Goal: Book appointment/travel/reservation

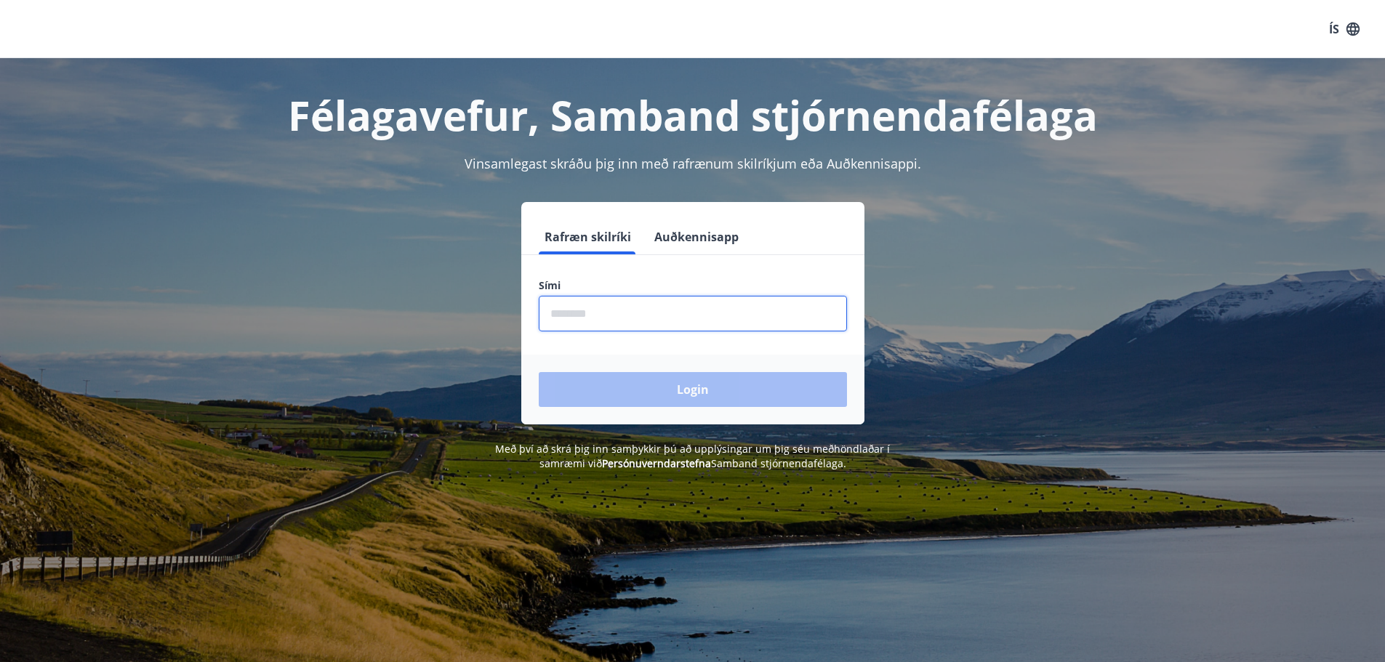
drag, startPoint x: 549, startPoint y: 342, endPoint x: 523, endPoint y: 371, distance: 39.7
click at [523, 371] on form "Rafræn skilríki Auðkennisapp Sími ​ Login" at bounding box center [692, 322] width 343 height 205
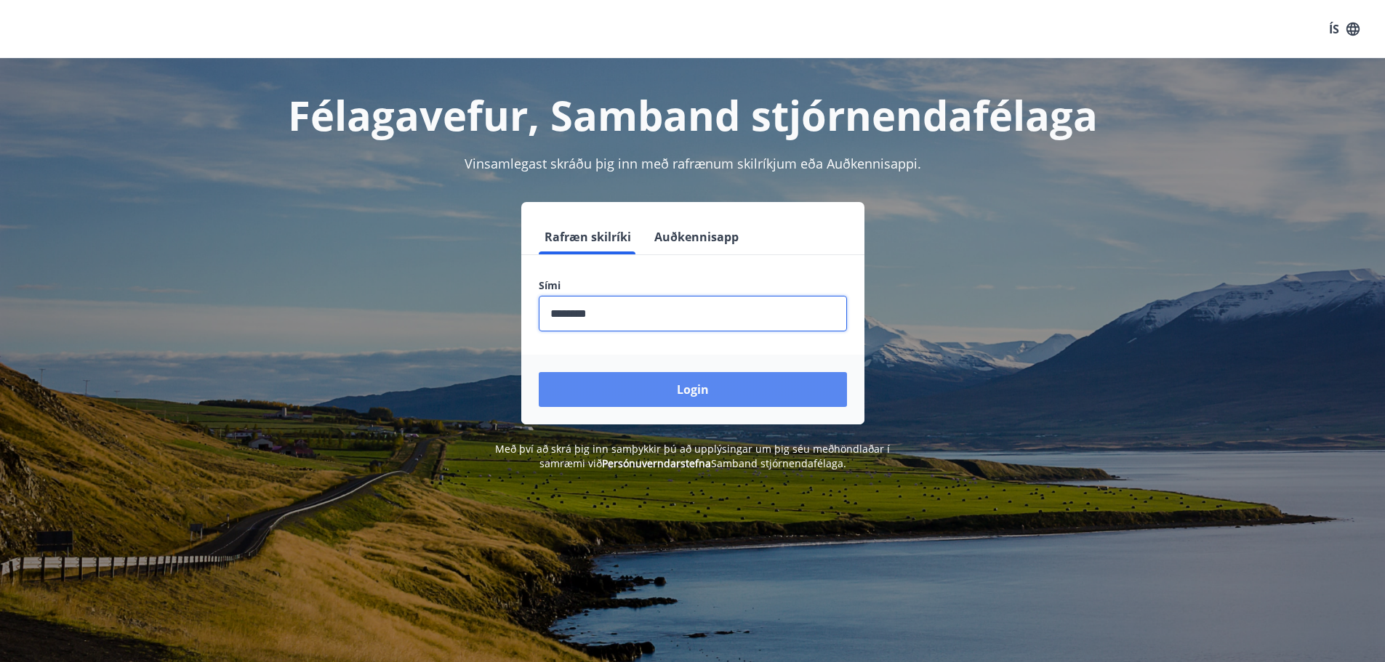
type input "********"
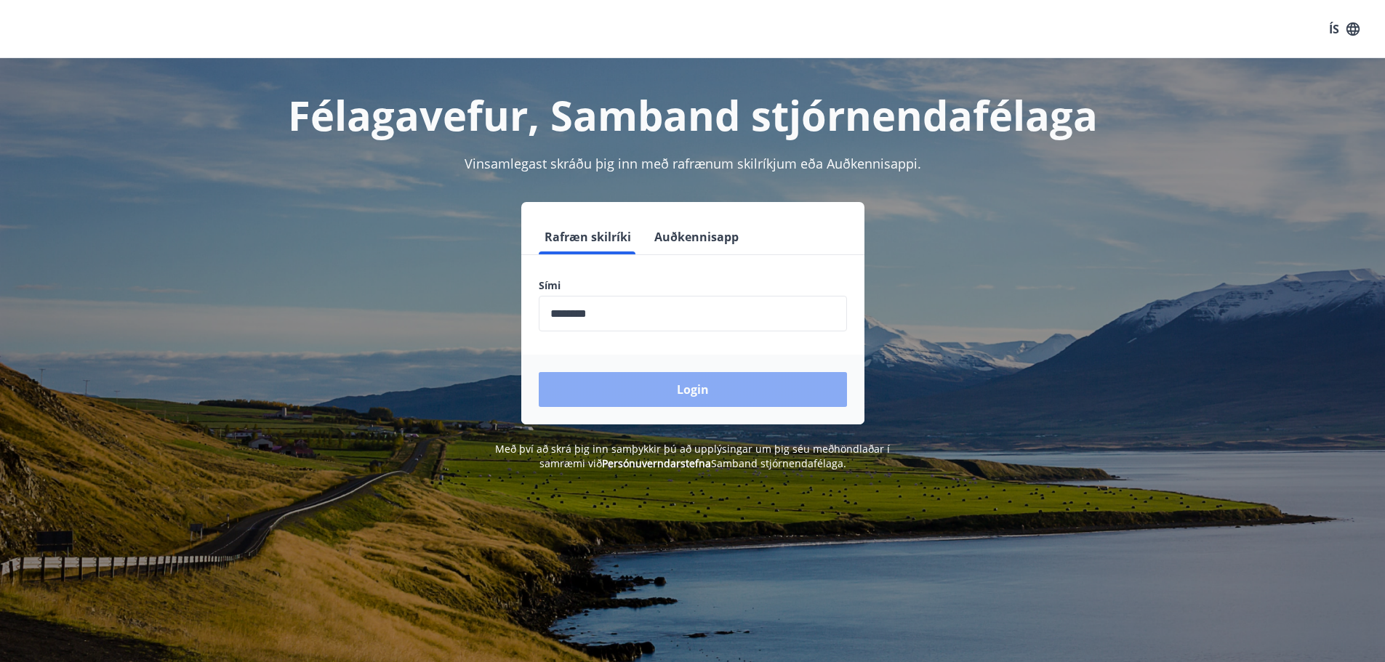
click at [622, 388] on button "Login" at bounding box center [693, 389] width 308 height 35
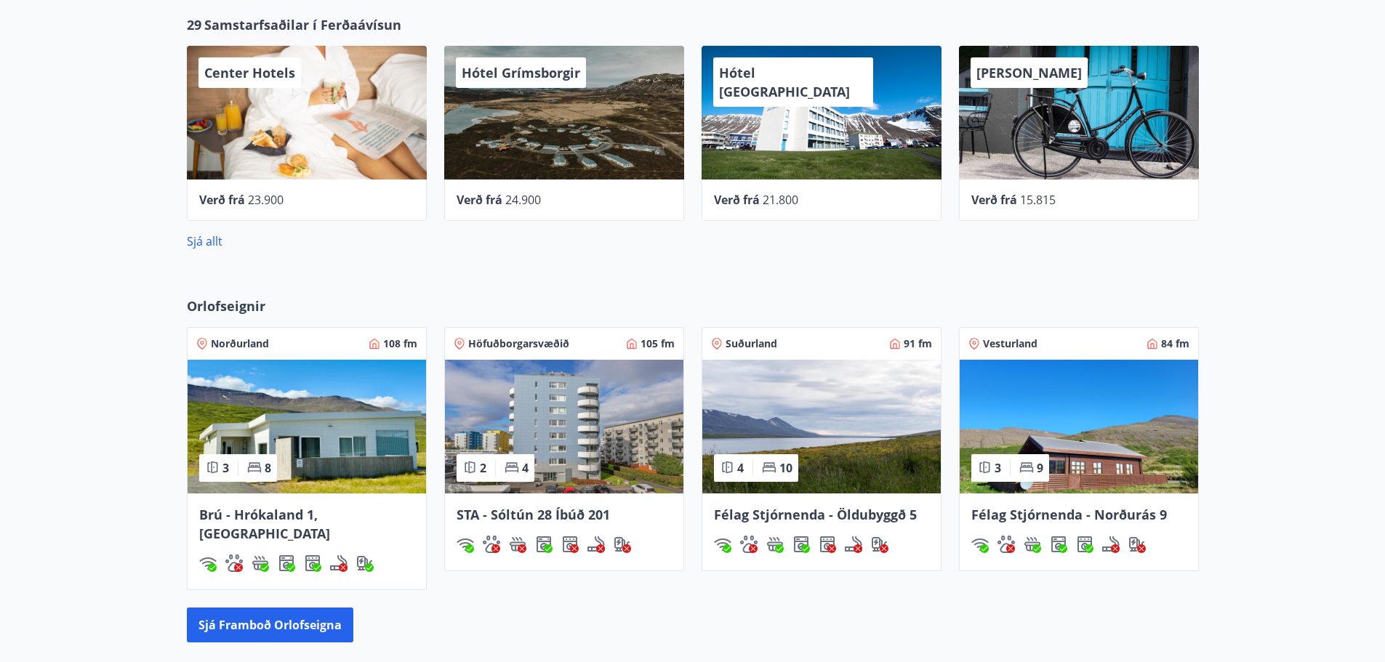
scroll to position [727, 0]
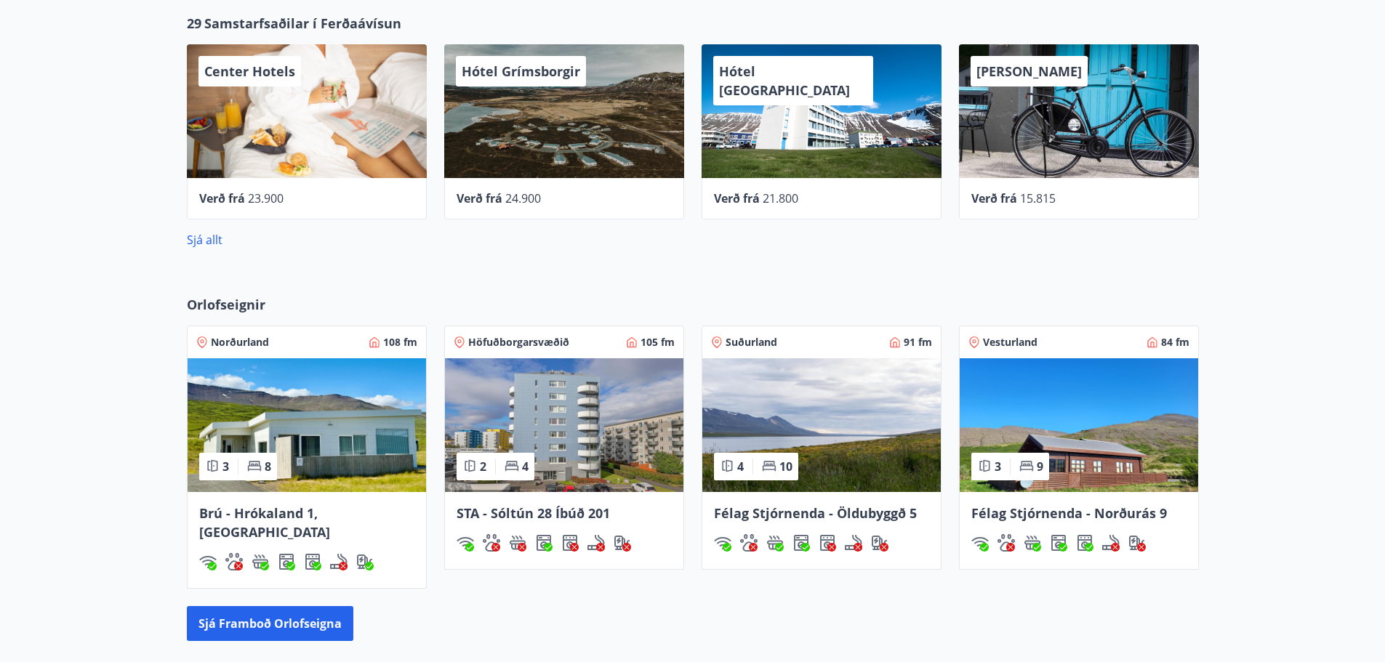
click at [845, 409] on img at bounding box center [821, 425] width 238 height 134
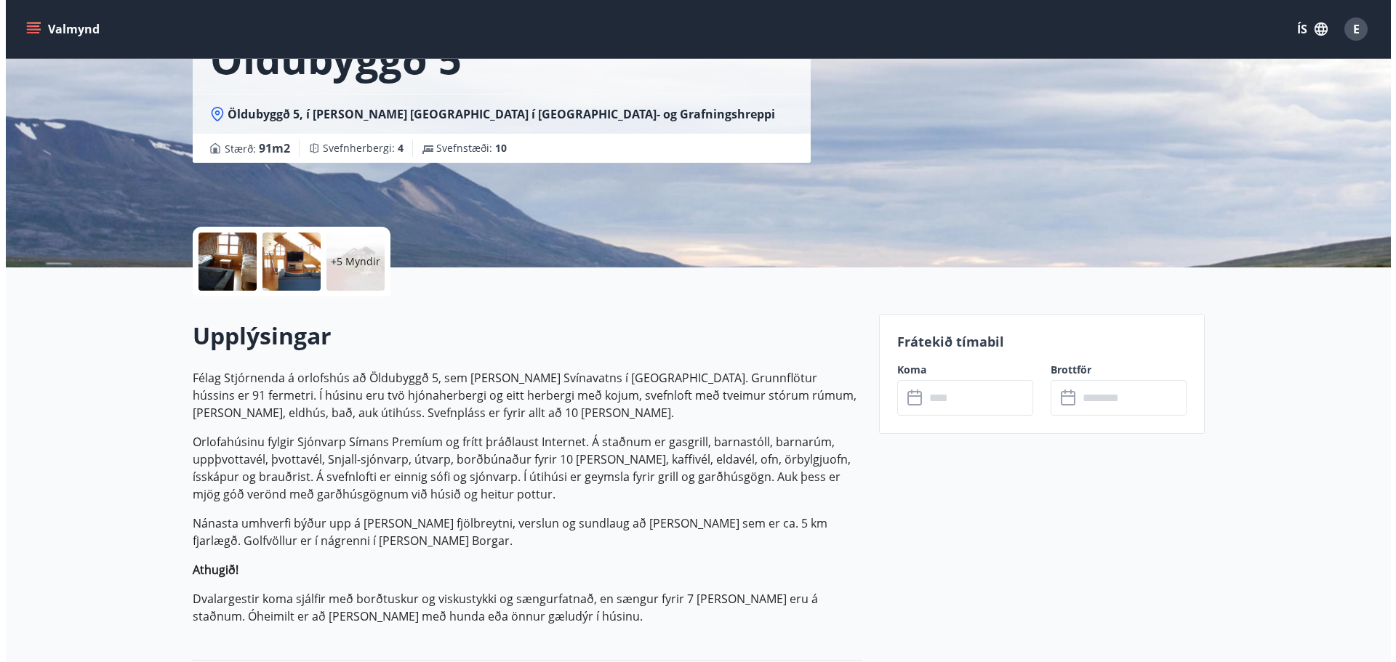
scroll to position [218, 0]
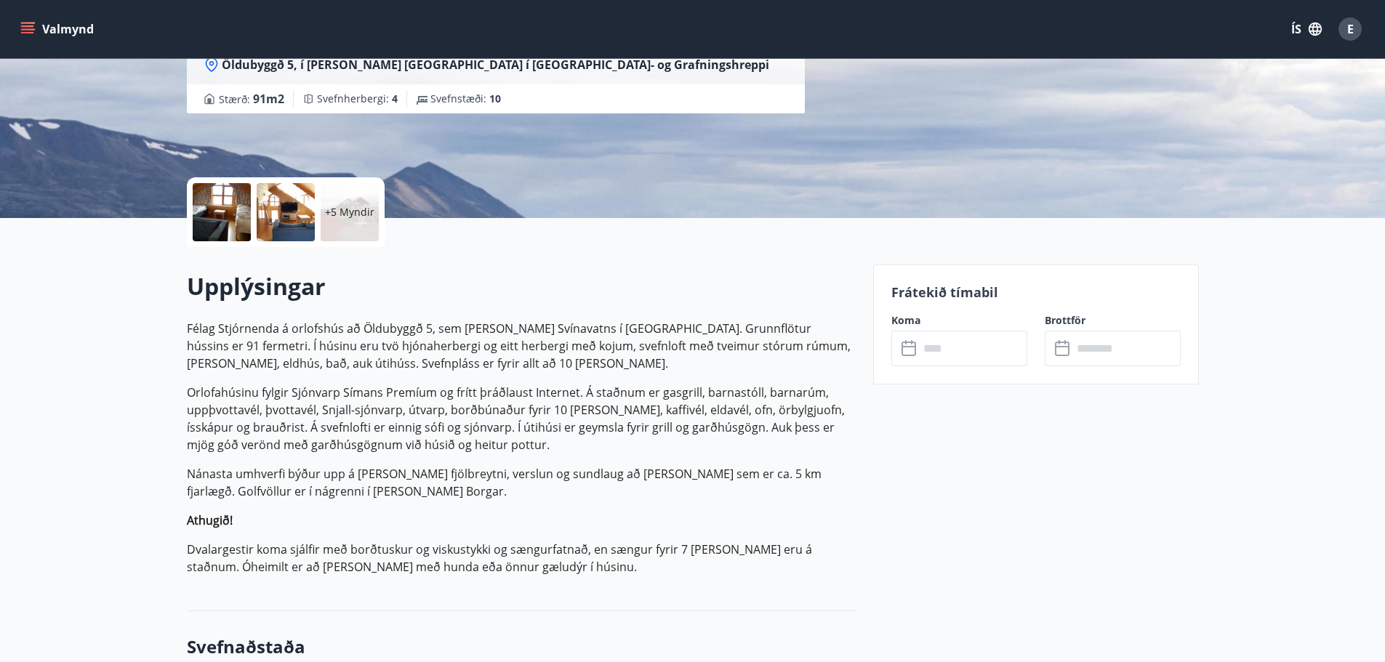
click at [347, 222] on div "+5 Myndir" at bounding box center [350, 212] width 58 height 58
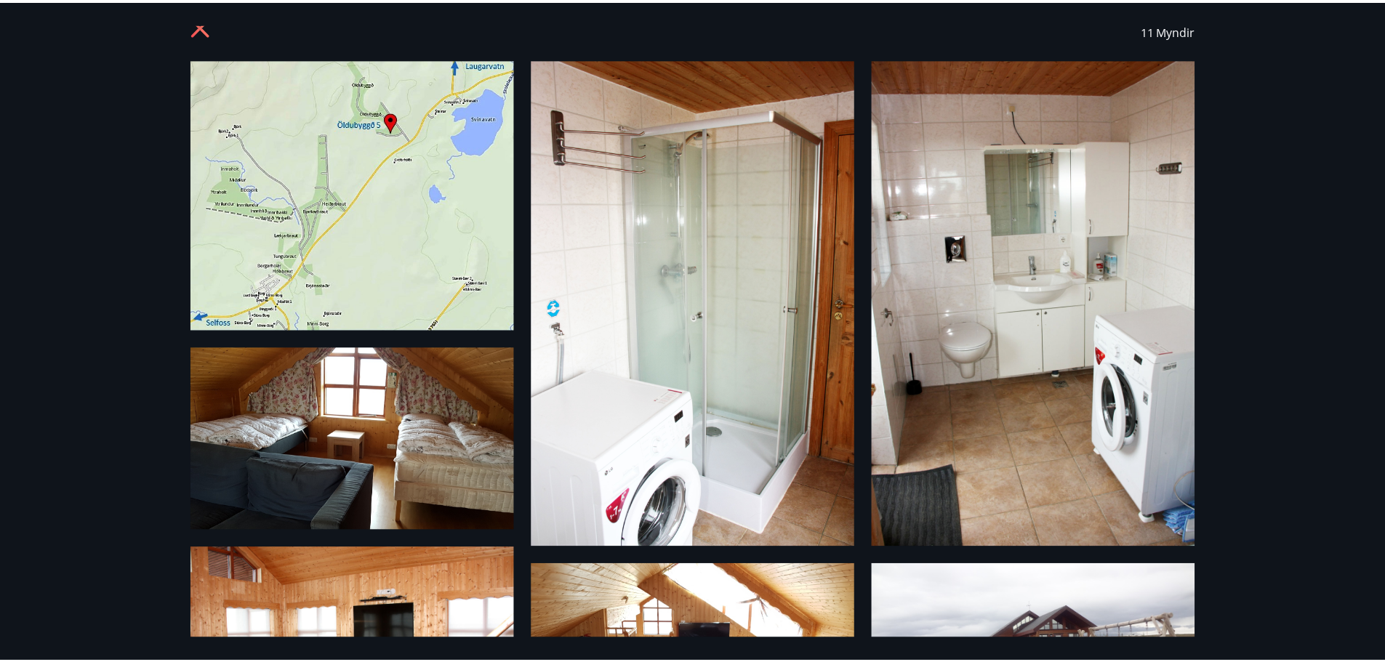
scroll to position [0, 0]
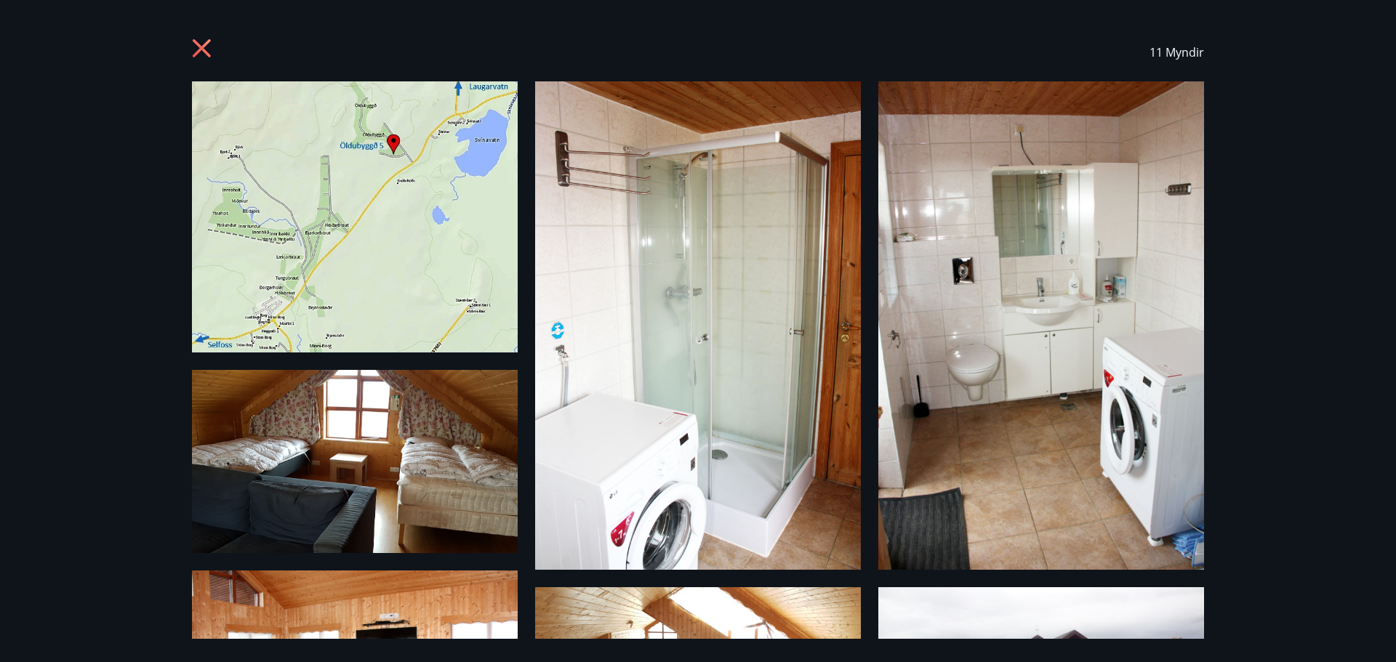
click at [203, 47] on icon at bounding box center [202, 48] width 18 height 18
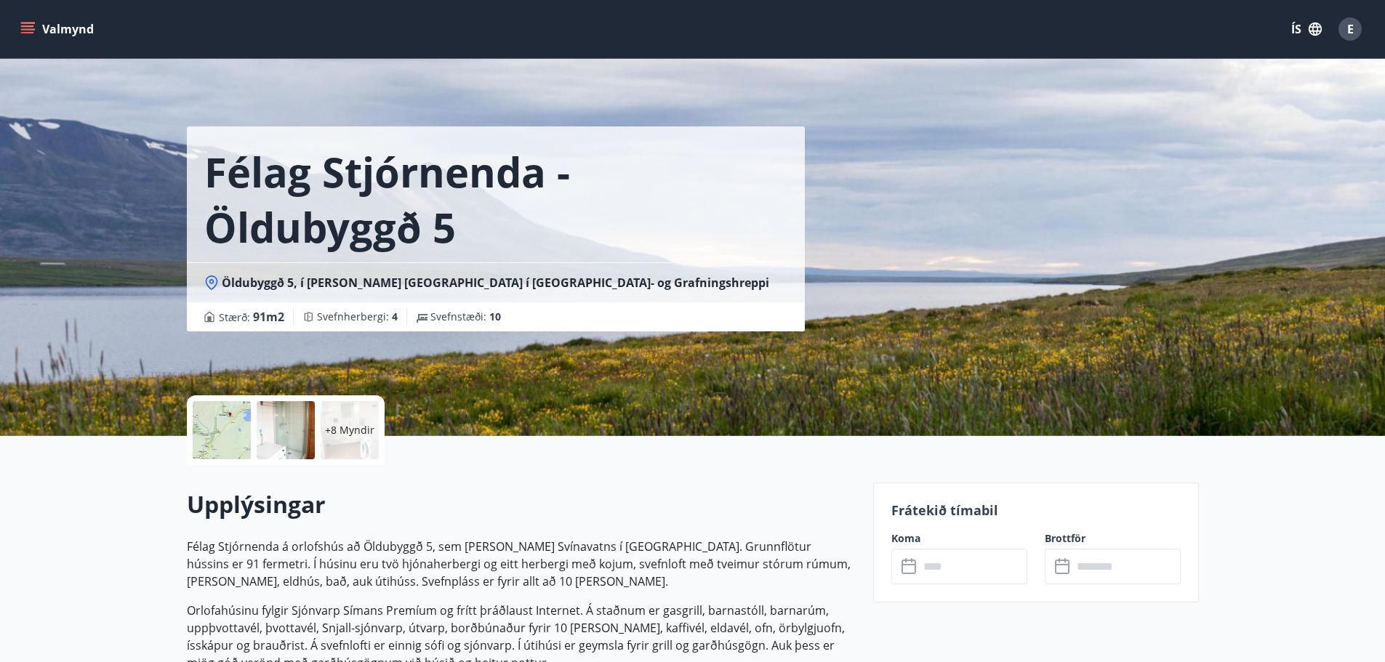
click at [28, 31] on icon "menu" at bounding box center [27, 29] width 15 height 15
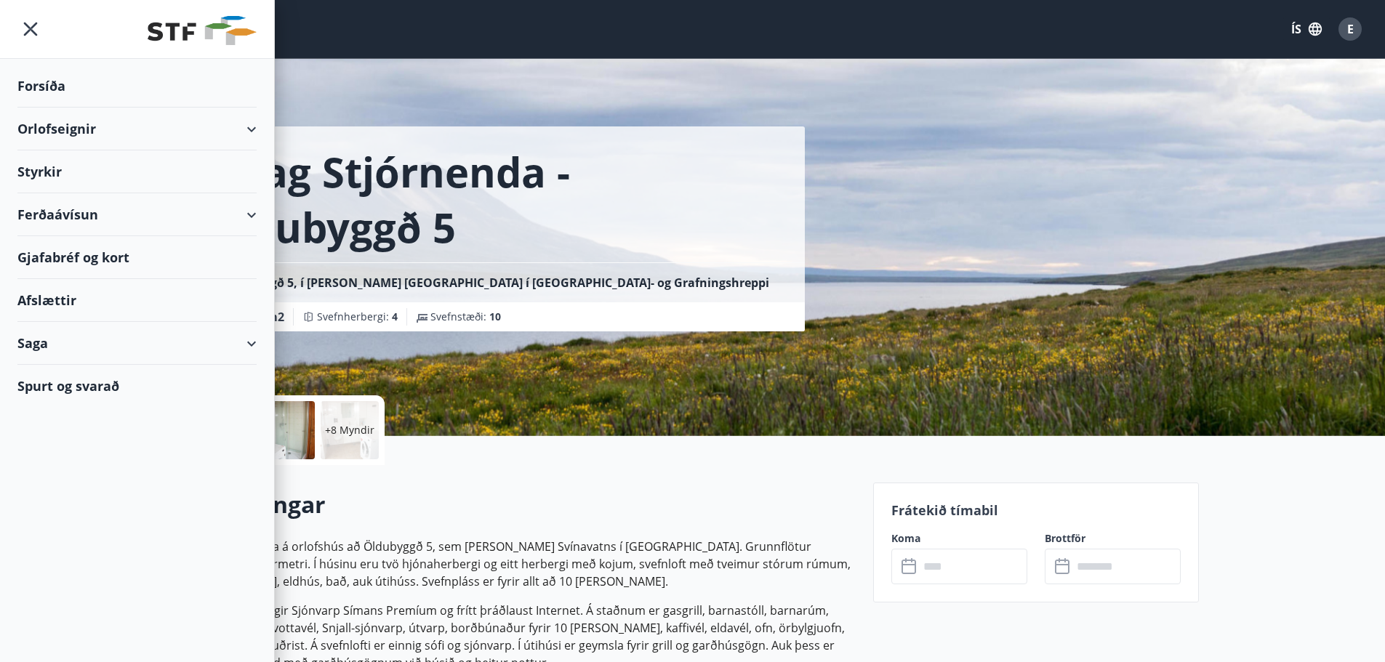
click at [246, 129] on div "Orlofseignir" at bounding box center [136, 129] width 239 height 43
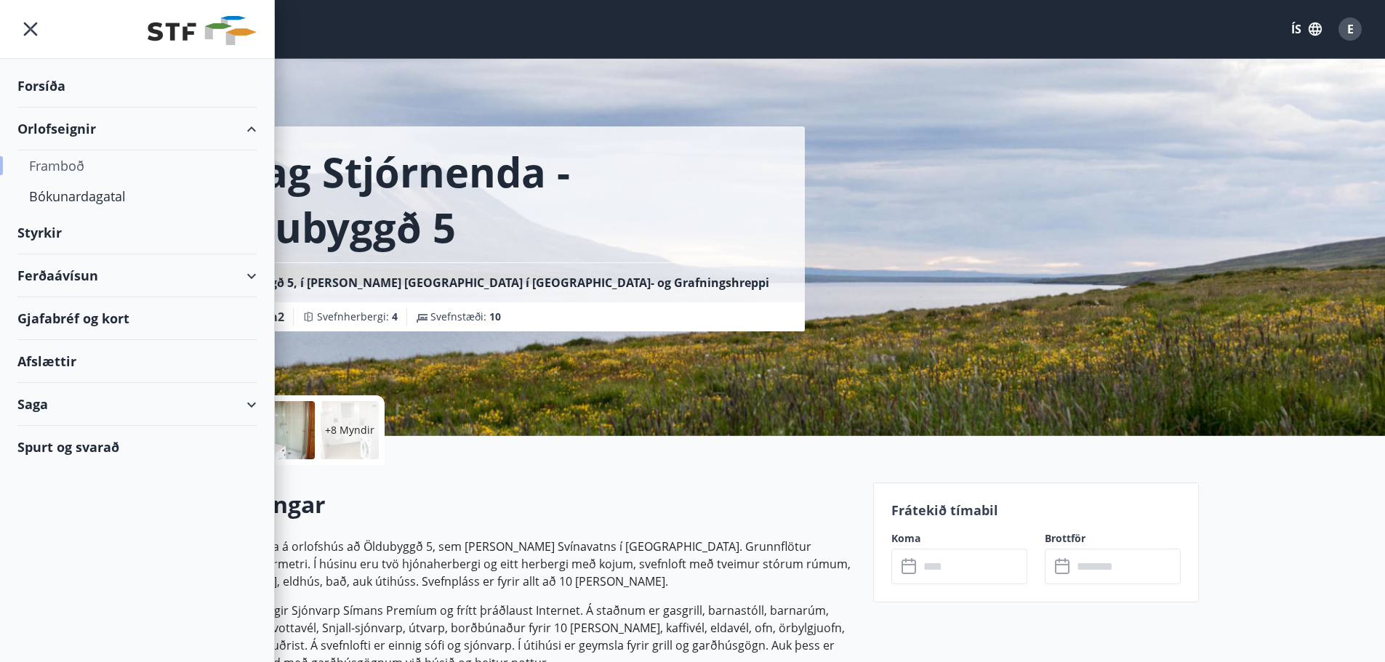
click at [71, 166] on div "Framboð" at bounding box center [137, 165] width 216 height 31
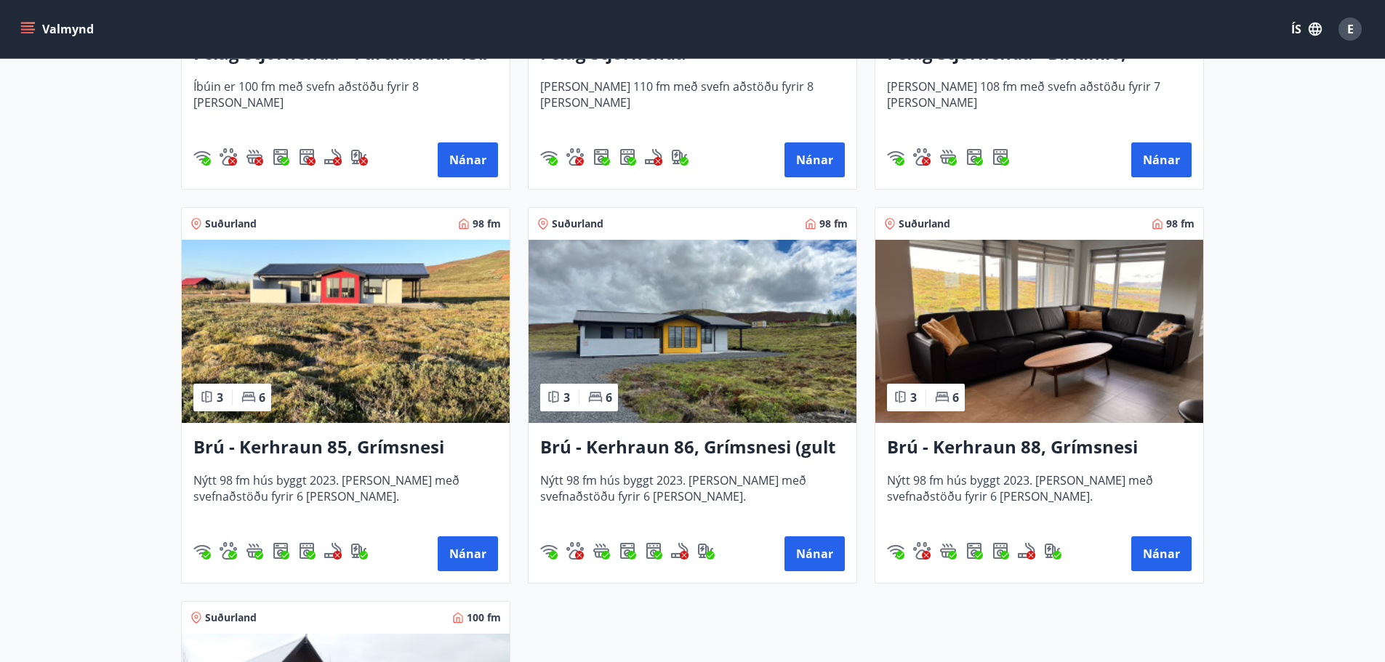
scroll to position [3271, 0]
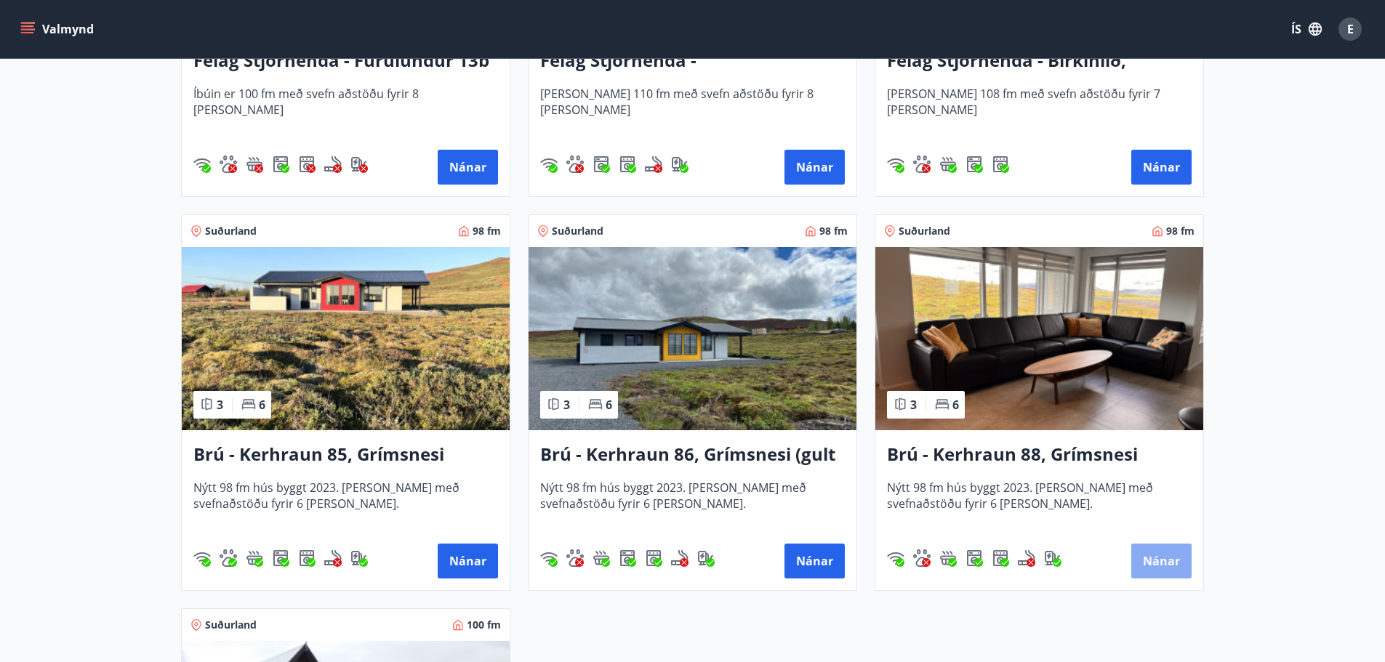
click at [1170, 567] on button "Nánar" at bounding box center [1161, 561] width 60 height 35
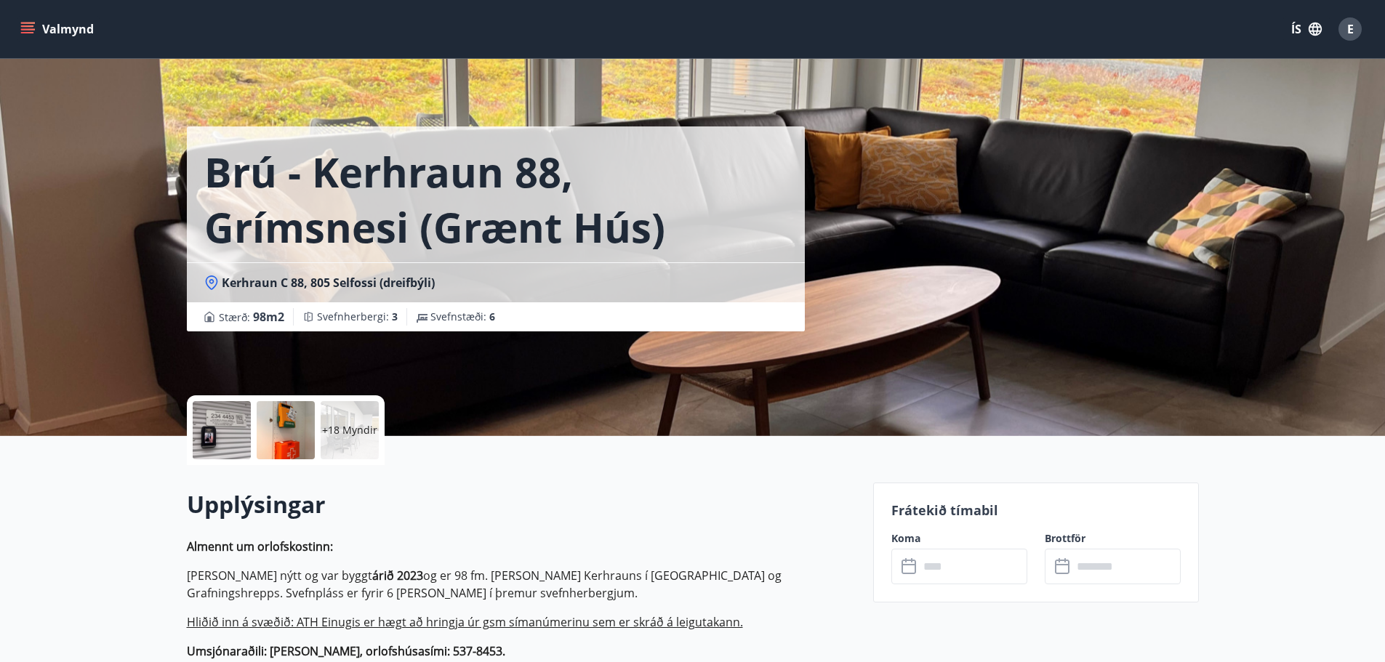
click at [345, 434] on p "+18 Myndir" at bounding box center [349, 430] width 55 height 15
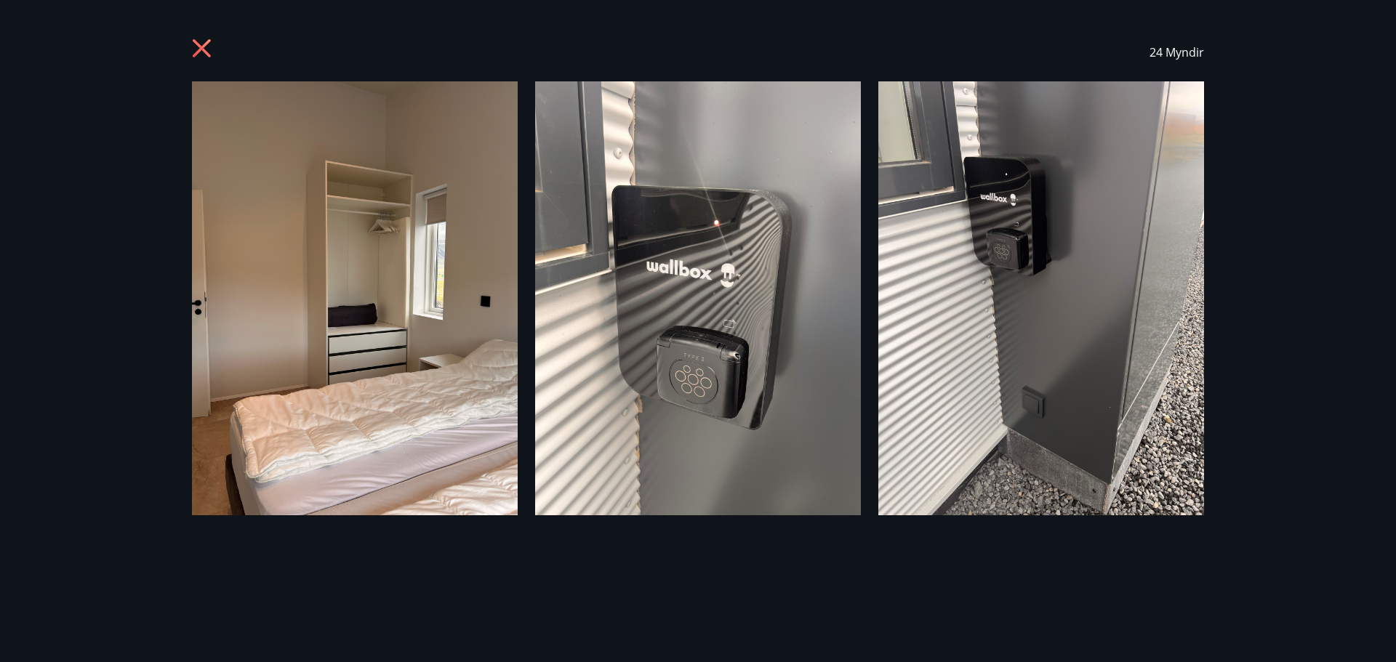
click at [206, 41] on icon at bounding box center [203, 50] width 23 height 23
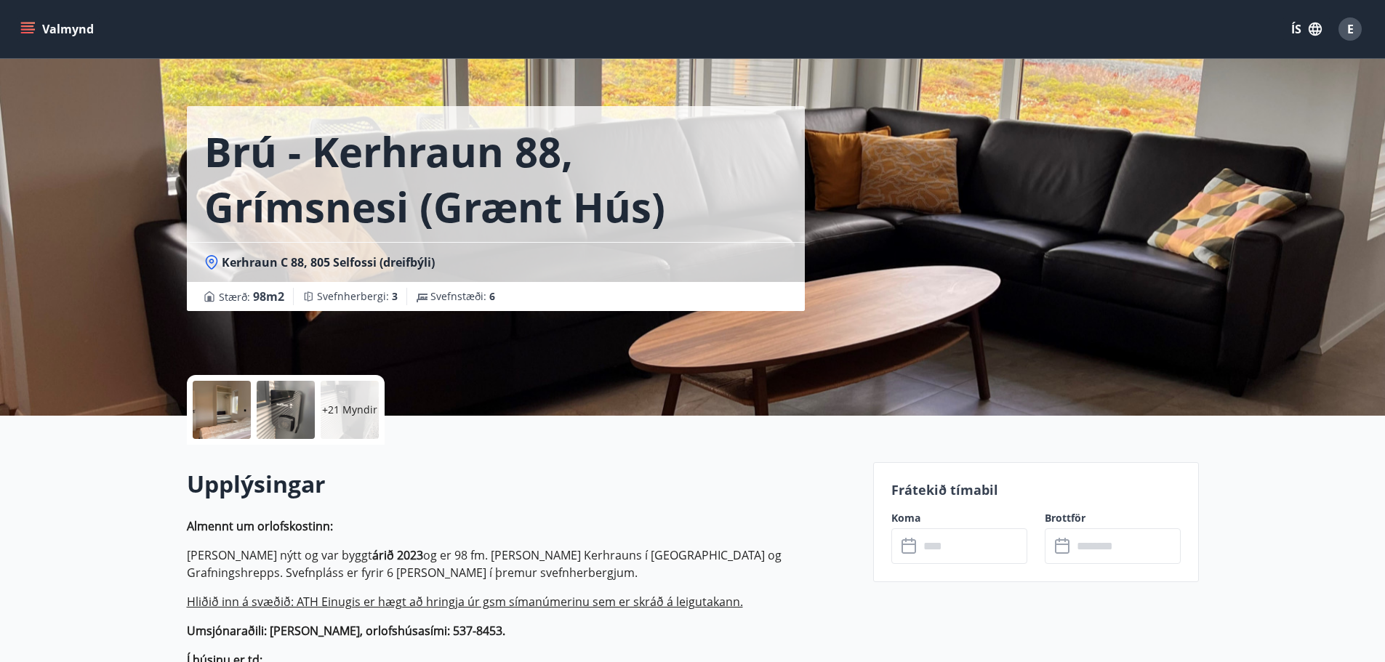
scroll to position [218, 0]
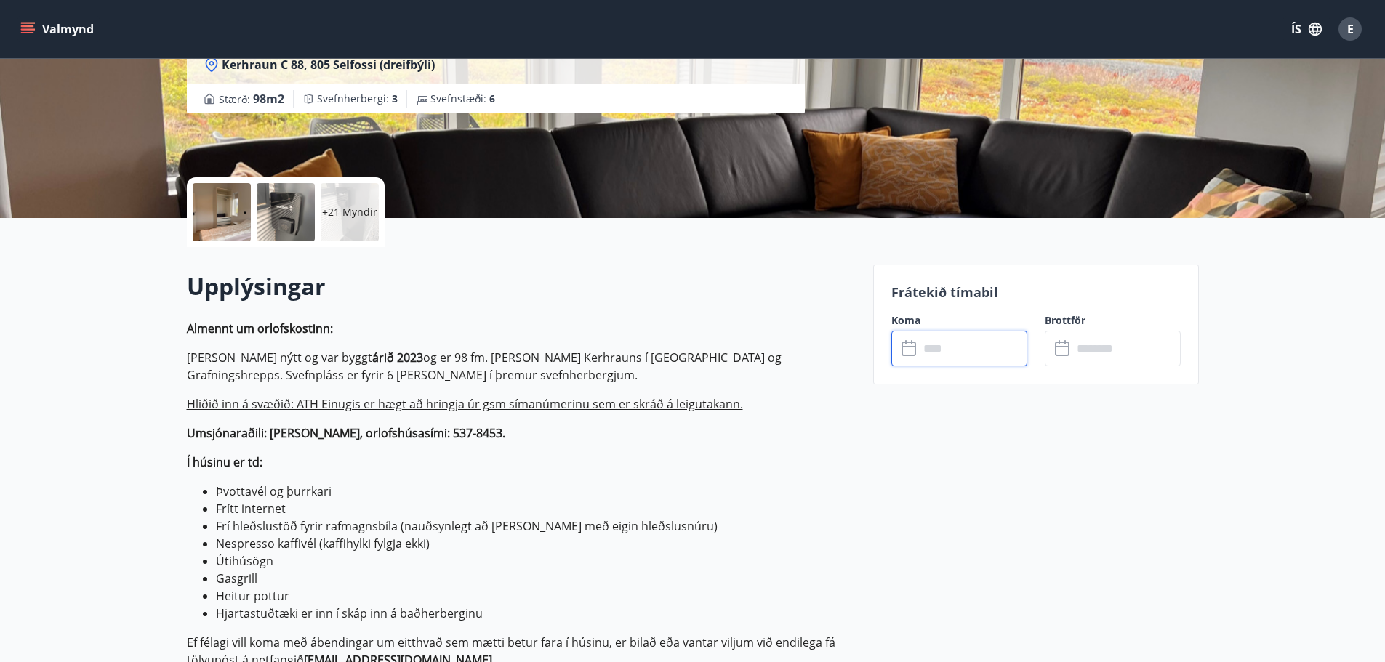
click at [933, 348] on input "text" at bounding box center [973, 349] width 108 height 36
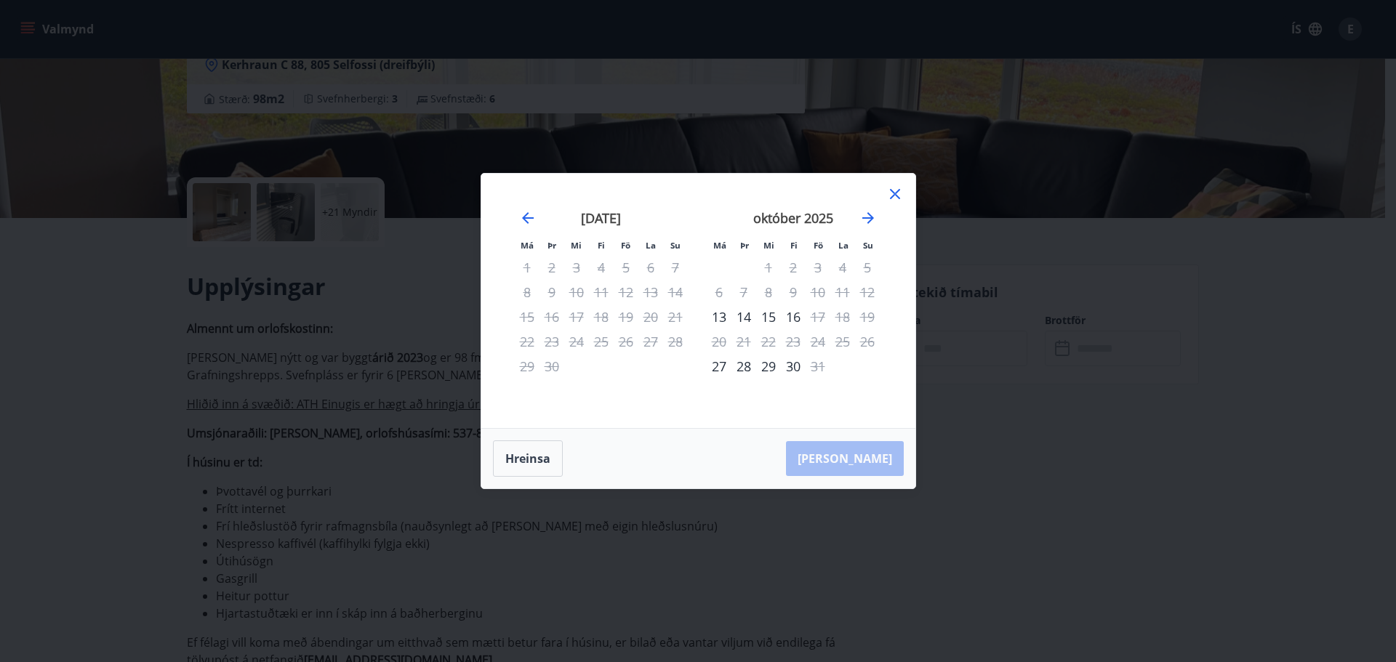
drag, startPoint x: 898, startPoint y: 194, endPoint x: 882, endPoint y: 184, distance: 19.0
click at [898, 195] on icon at bounding box center [894, 193] width 17 height 17
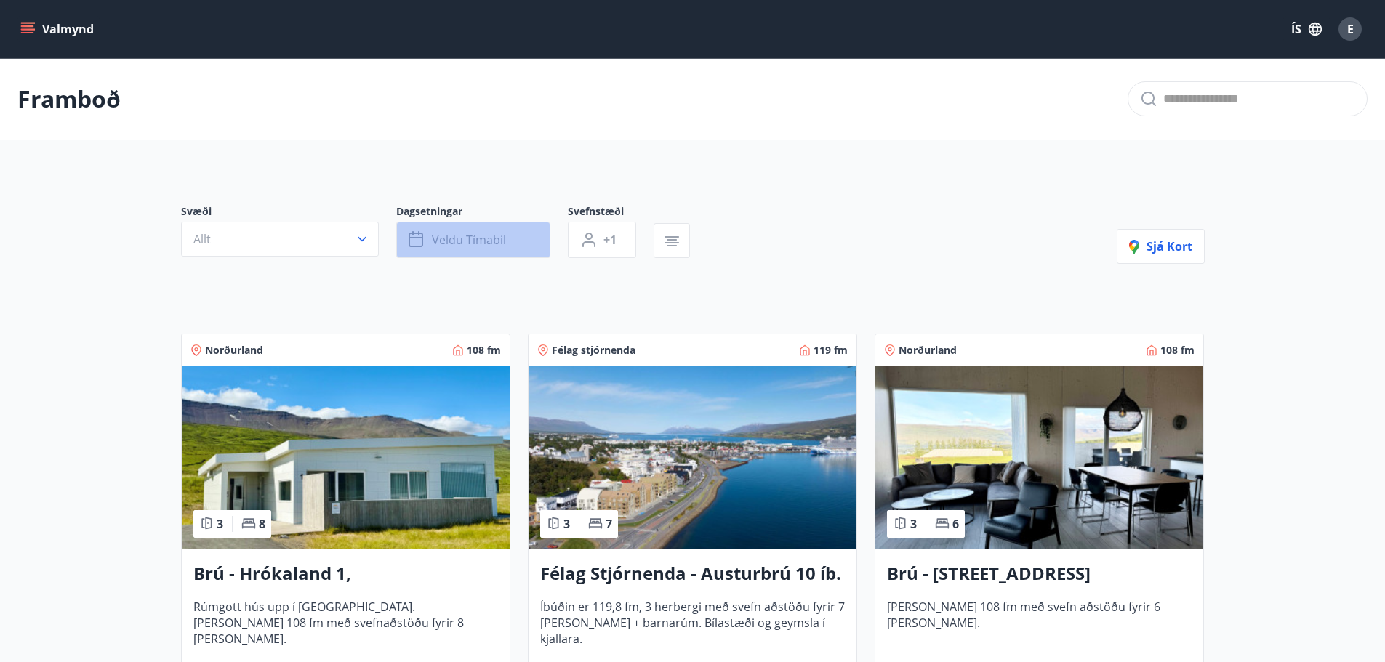
click at [520, 233] on button "Veldu tímabil" at bounding box center [473, 240] width 154 height 36
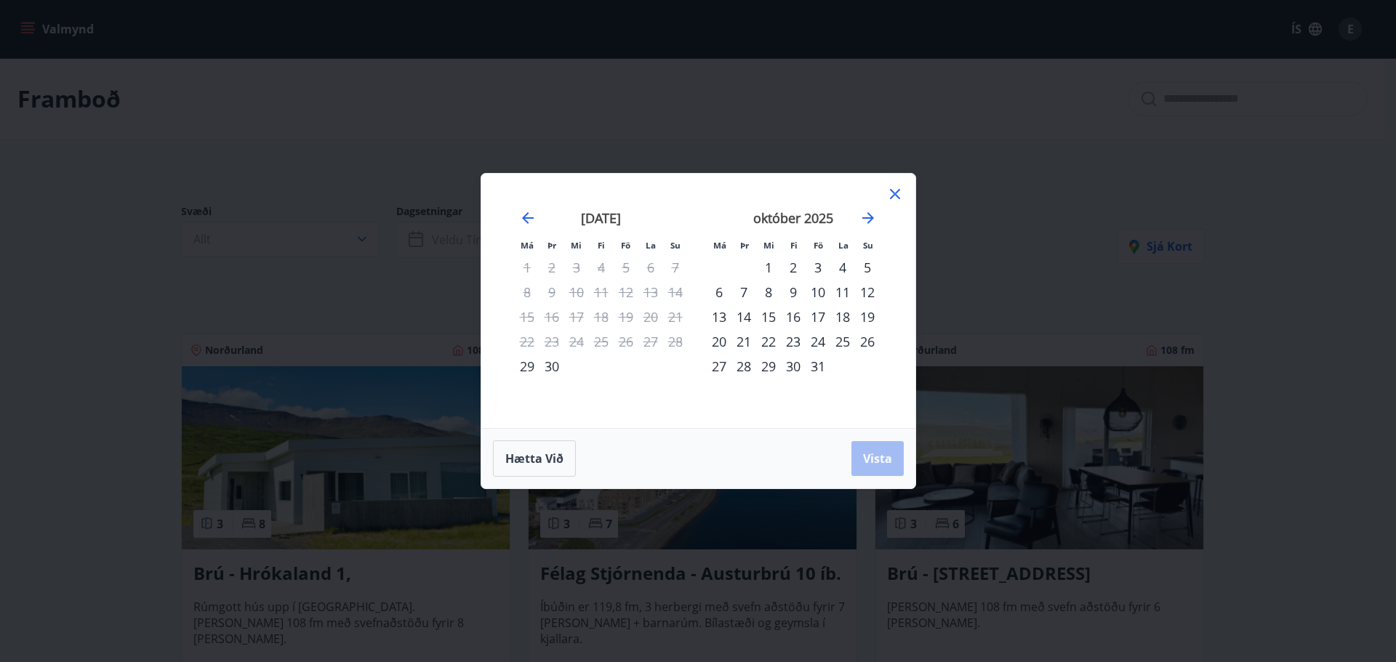
click at [813, 321] on div "17" at bounding box center [817, 317] width 25 height 25
click at [866, 318] on div "19" at bounding box center [867, 317] width 25 height 25
click at [875, 460] on span "Vista" at bounding box center [877, 459] width 29 height 16
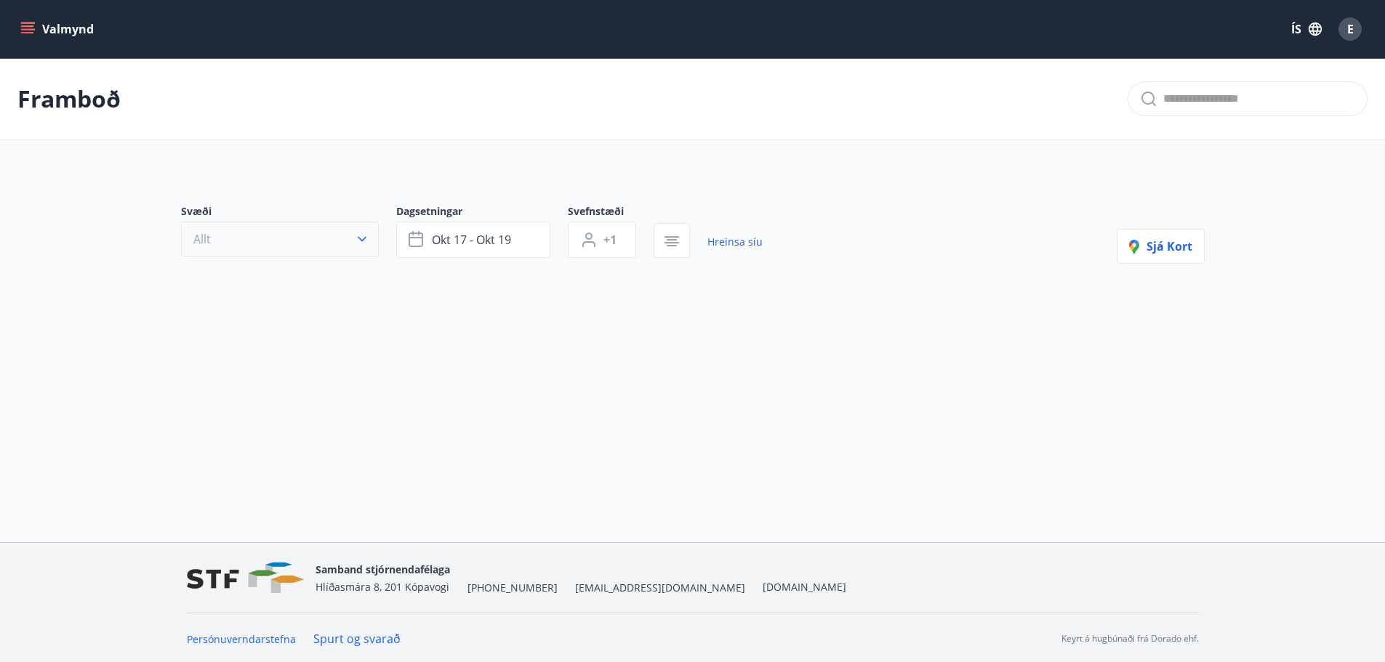
click at [216, 238] on button "Allt" at bounding box center [280, 239] width 198 height 35
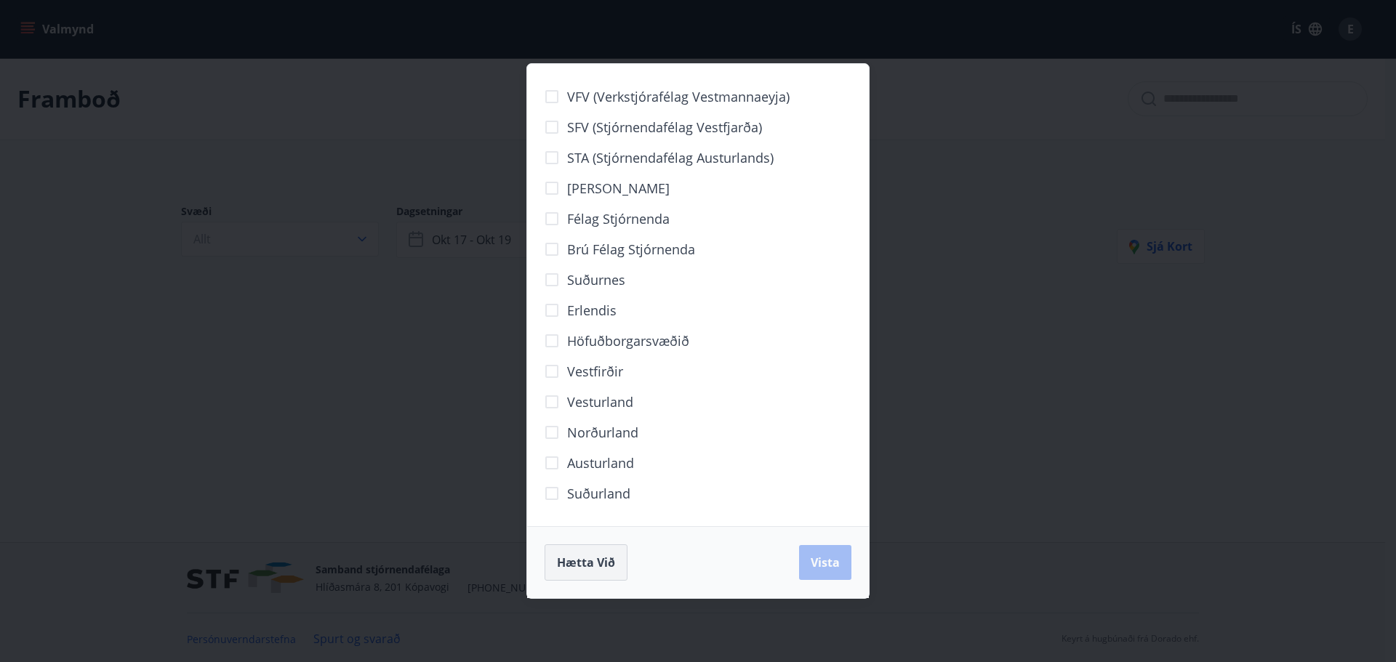
click at [578, 570] on span "Hætta við" at bounding box center [586, 563] width 58 height 16
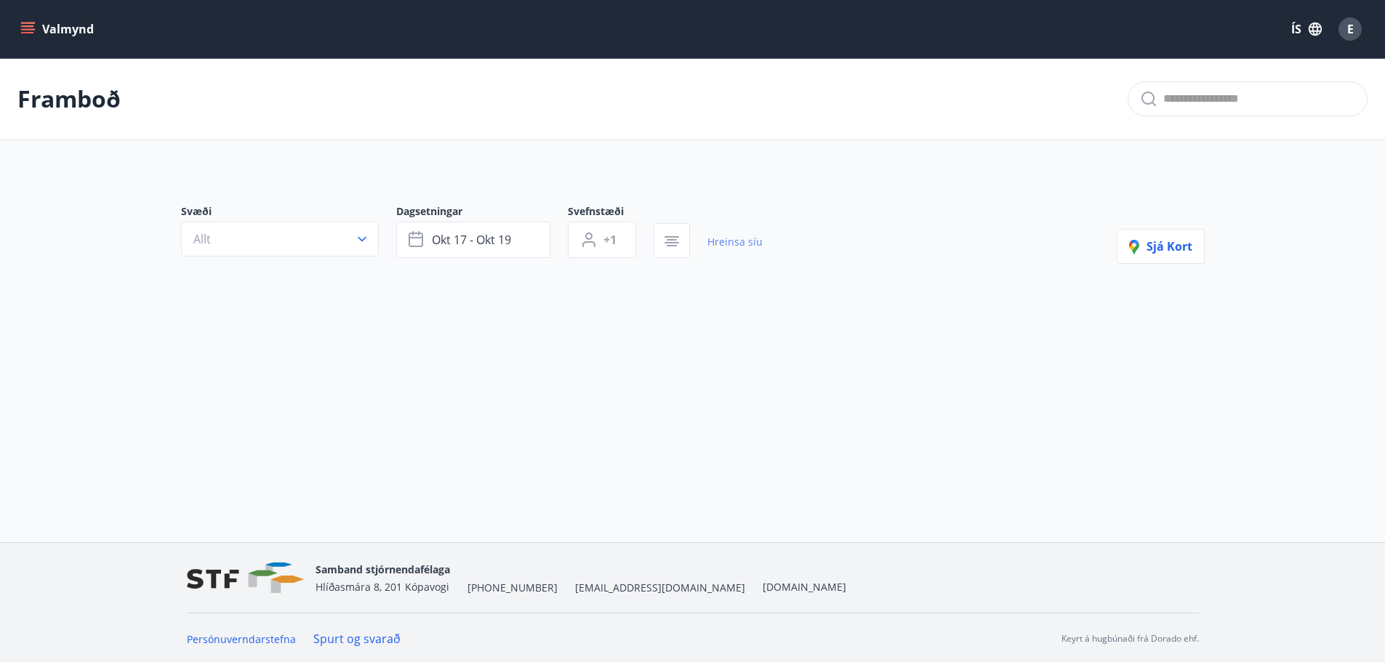
click at [749, 232] on link "Hreinsa síu" at bounding box center [734, 242] width 55 height 32
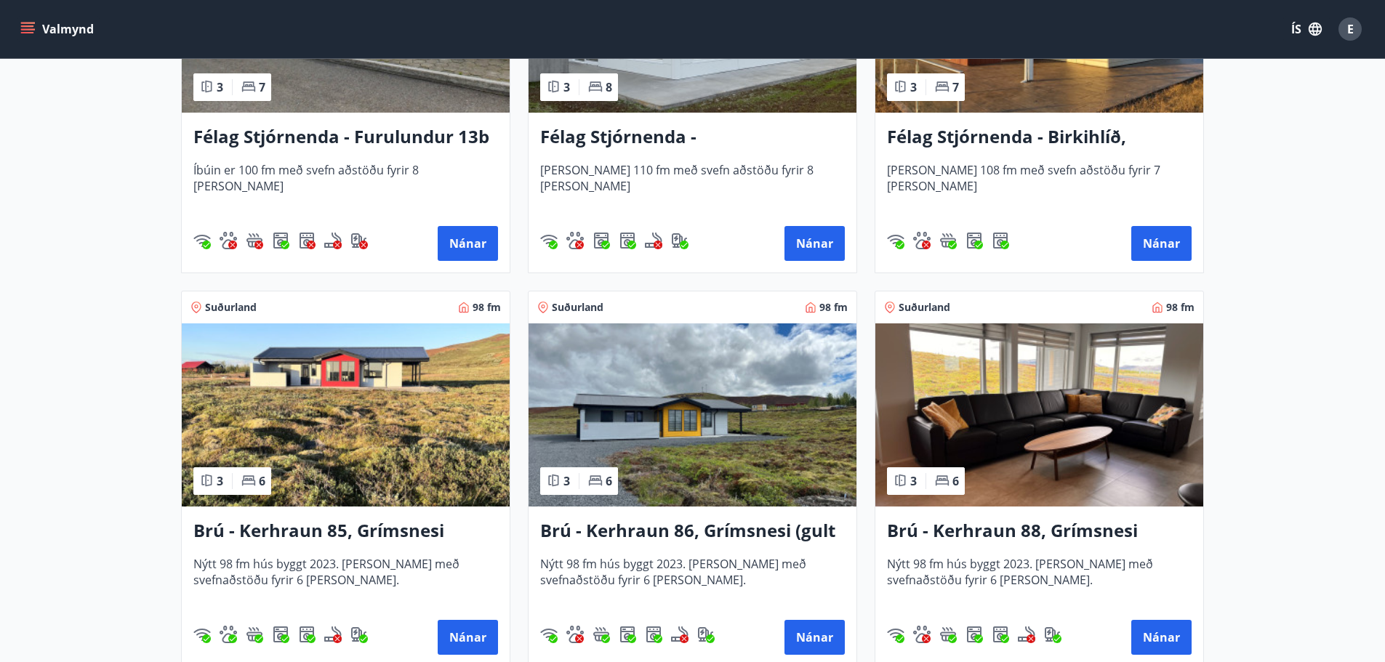
scroll to position [3198, 0]
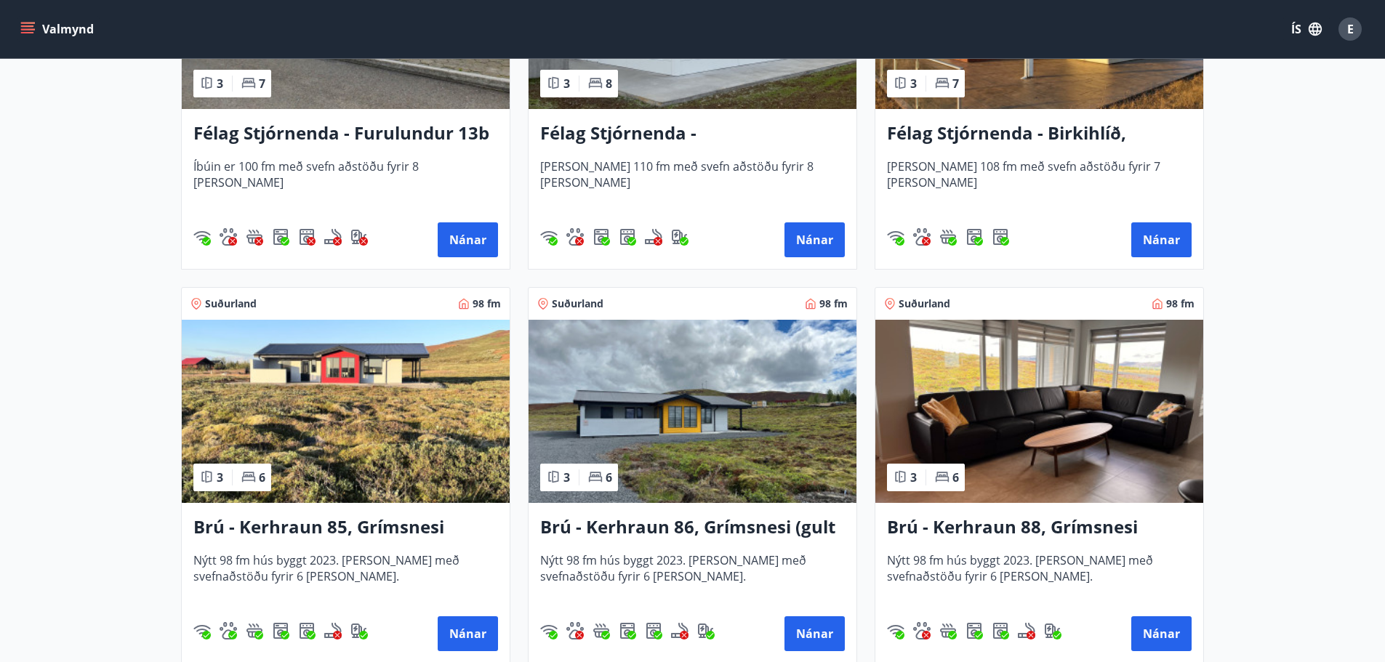
click at [346, 440] on img at bounding box center [346, 411] width 328 height 183
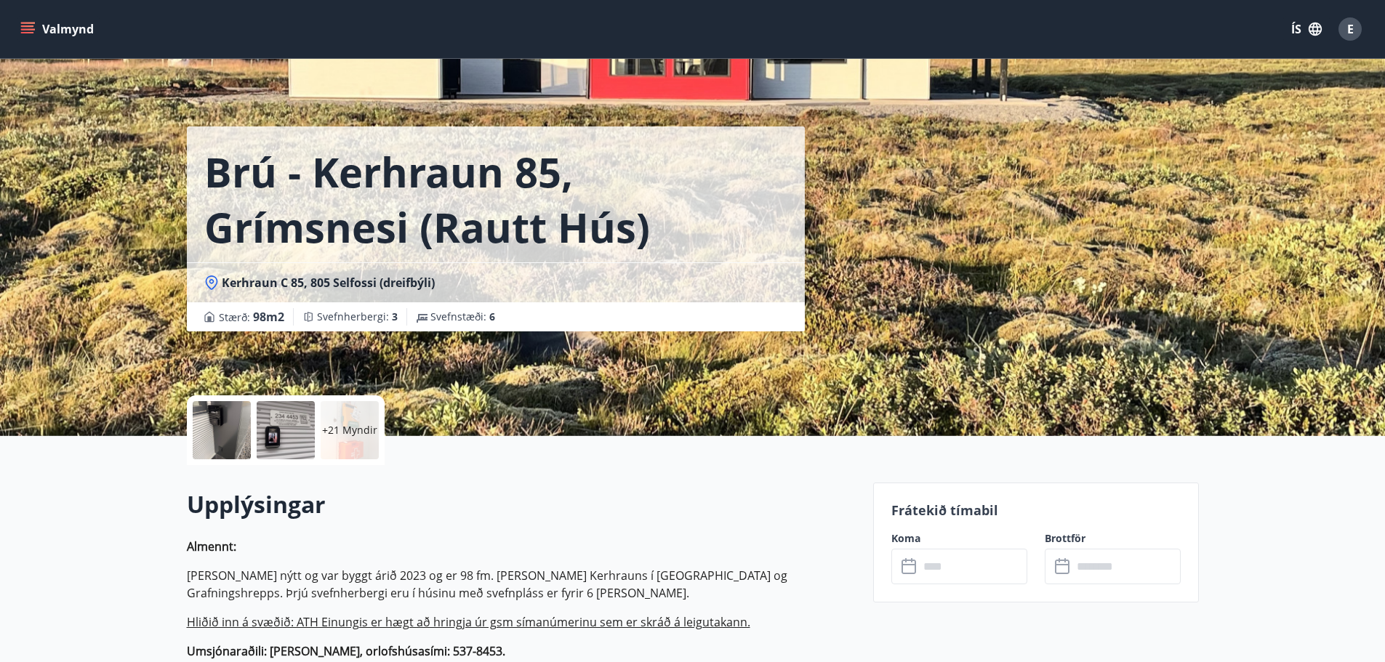
scroll to position [291, 0]
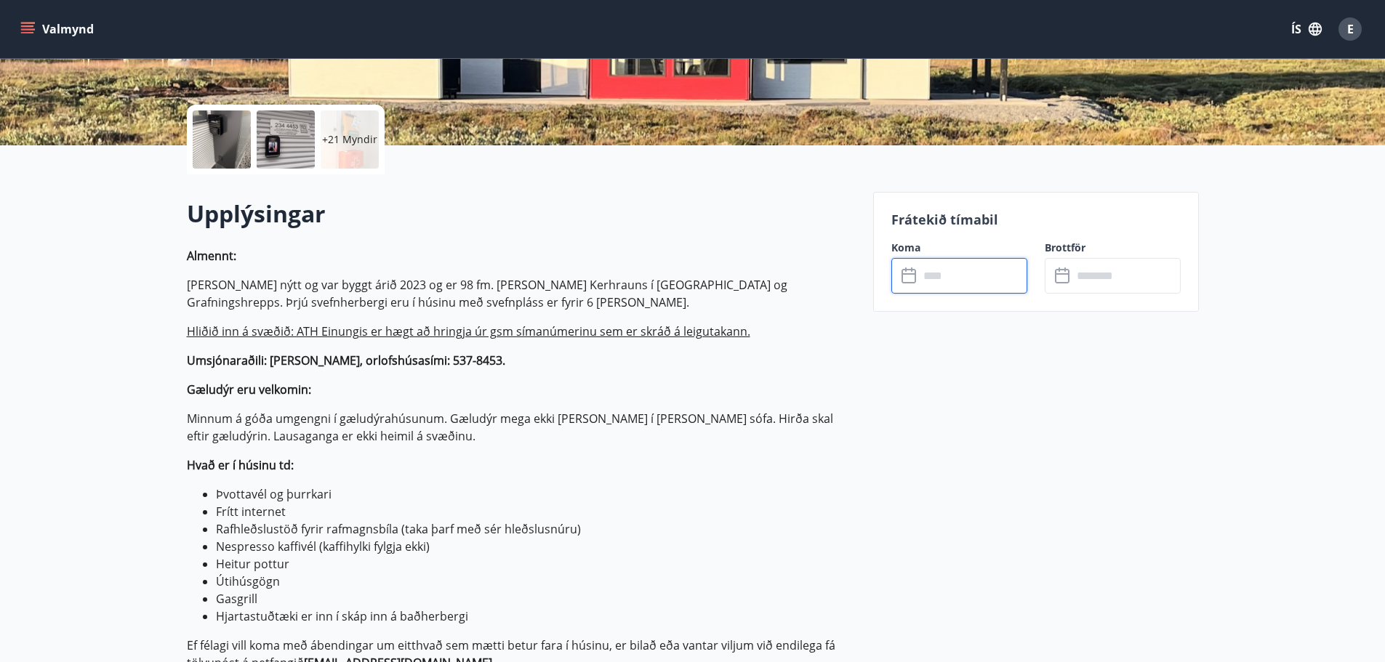
click at [926, 285] on input "text" at bounding box center [973, 276] width 108 height 36
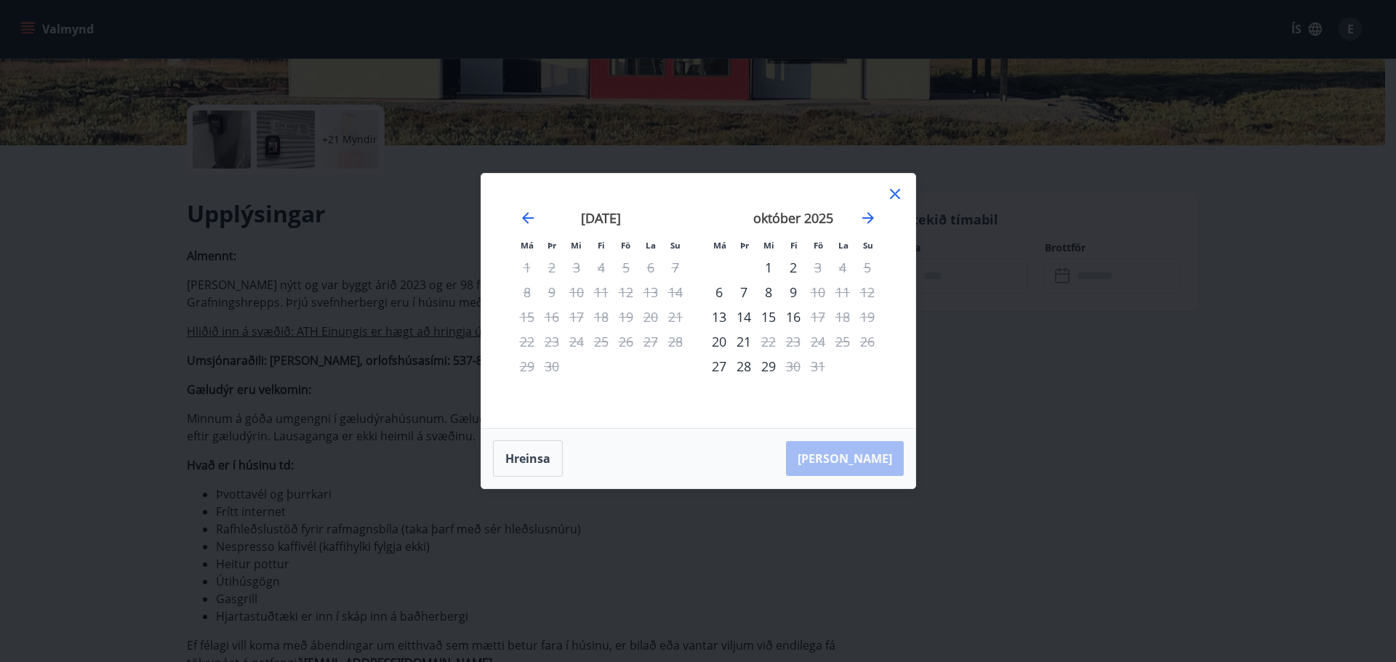
click at [901, 193] on icon at bounding box center [894, 193] width 17 height 17
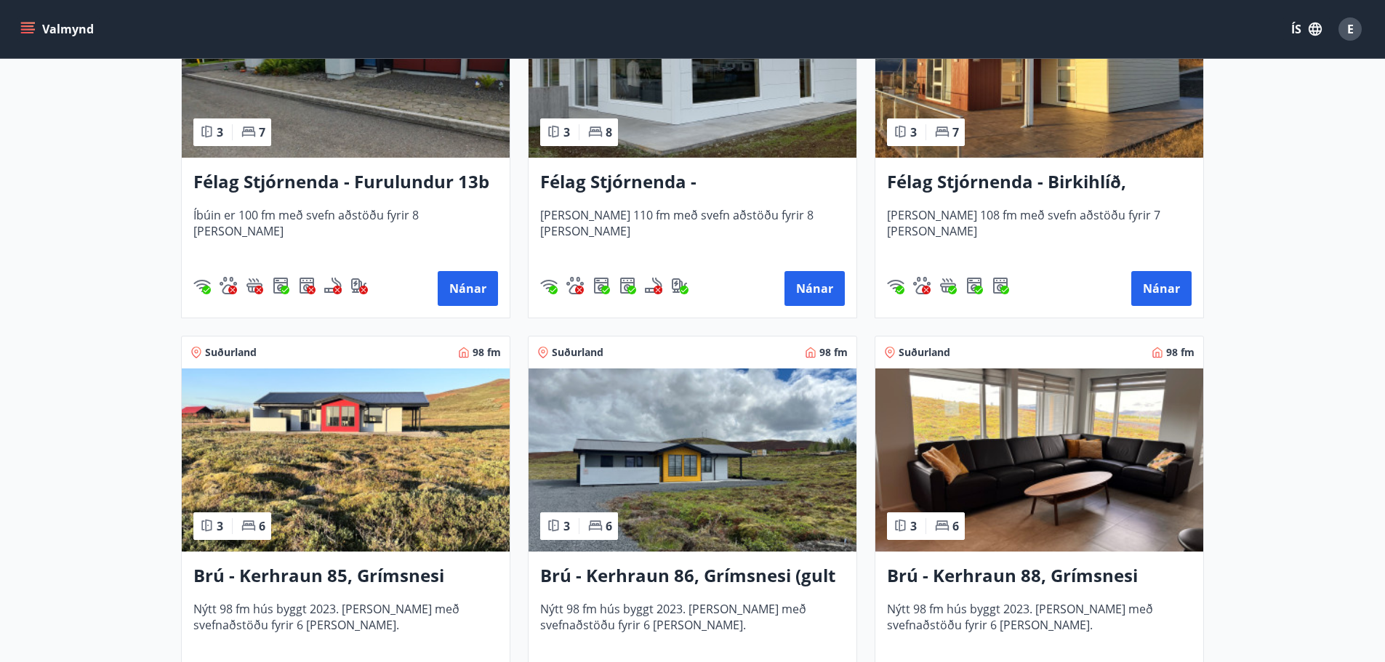
scroll to position [3126, 0]
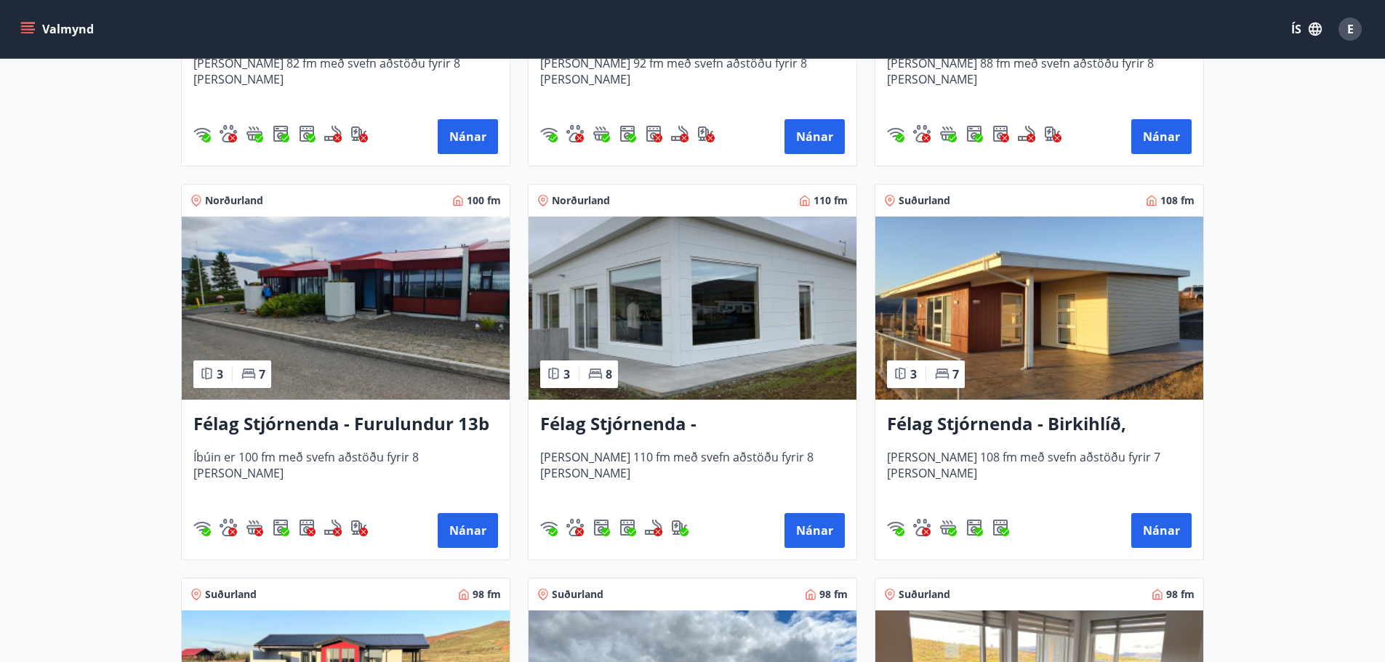
click at [933, 296] on img at bounding box center [1039, 308] width 328 height 183
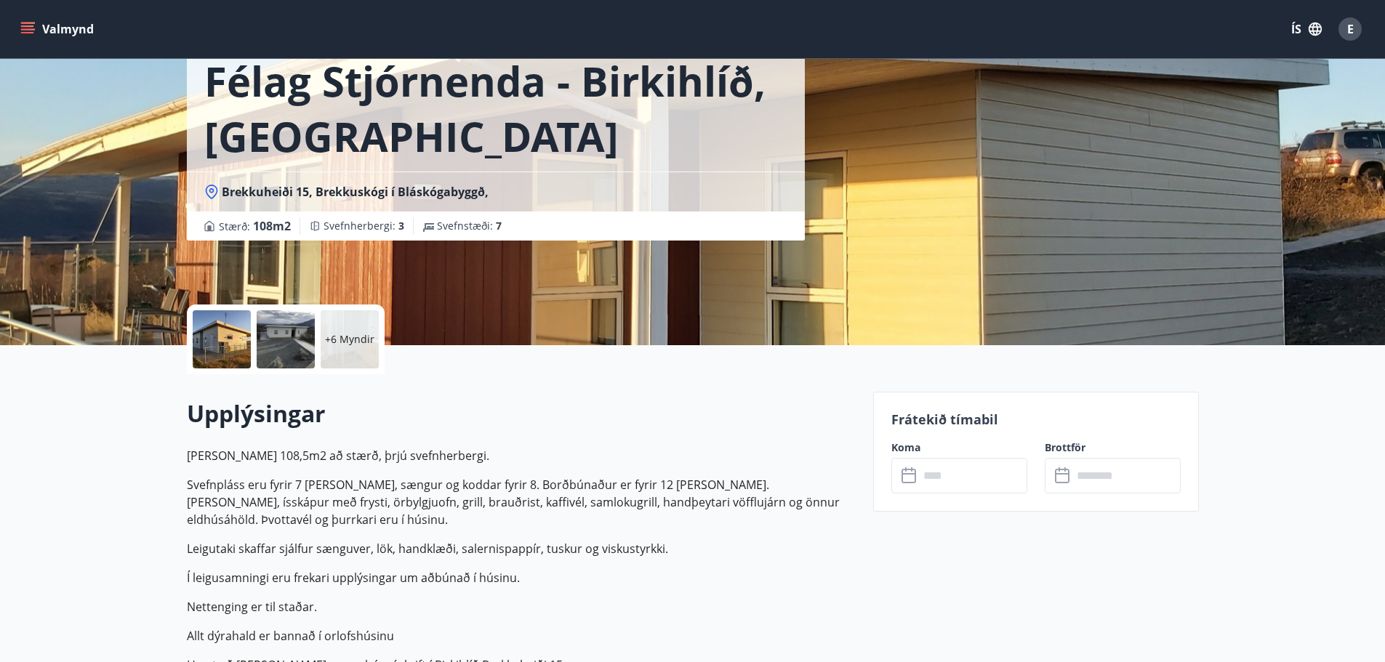
scroll to position [73, 0]
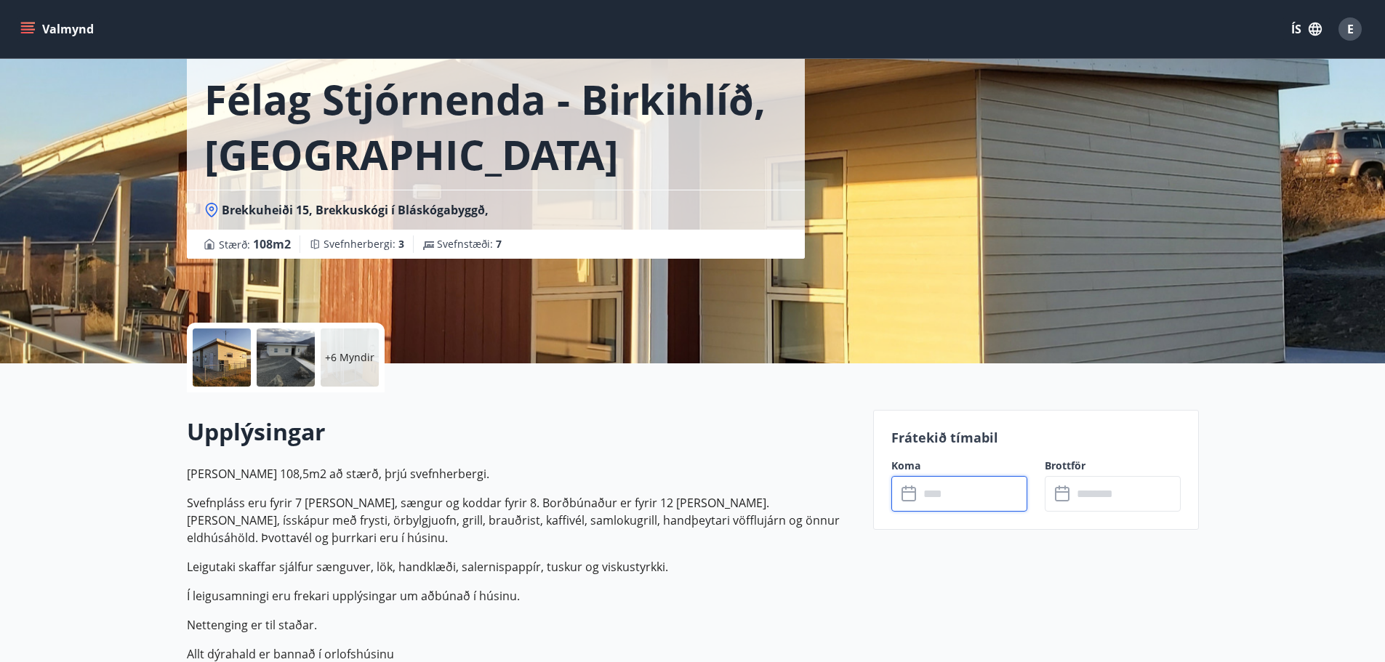
click at [927, 491] on input "text" at bounding box center [973, 494] width 108 height 36
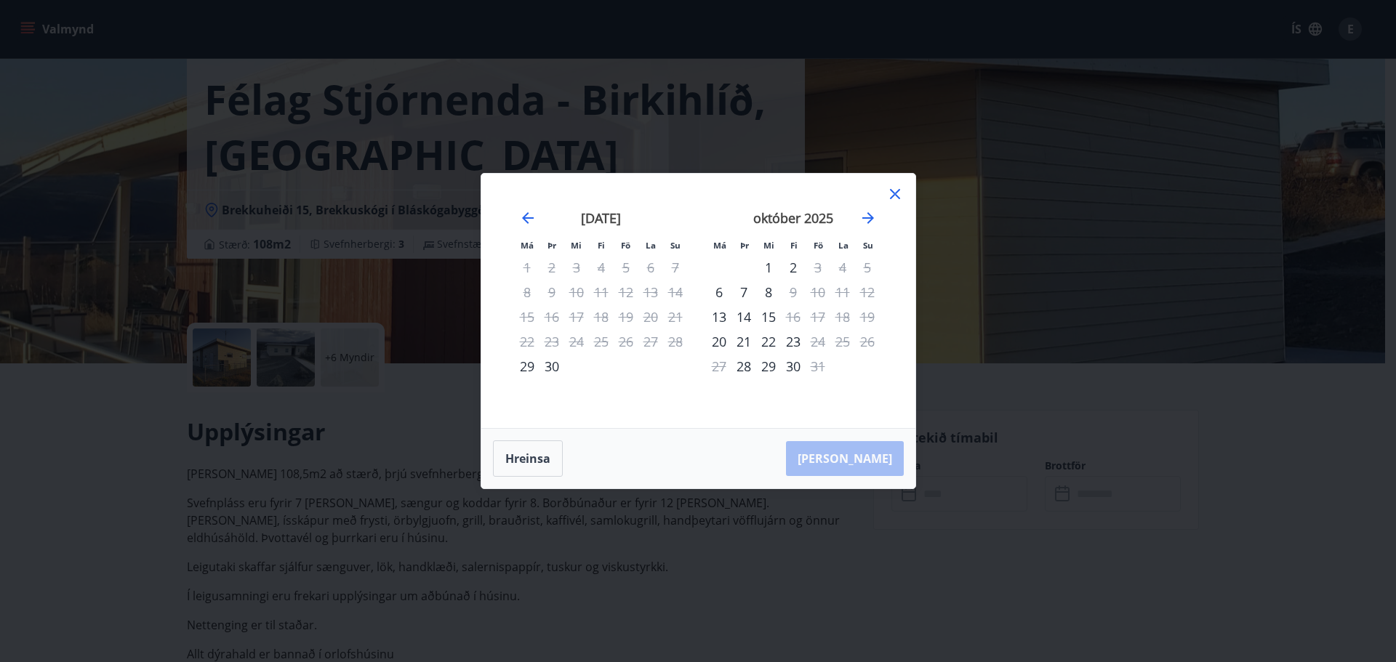
click at [900, 191] on icon at bounding box center [894, 193] width 17 height 17
